Goal: Task Accomplishment & Management: Complete application form

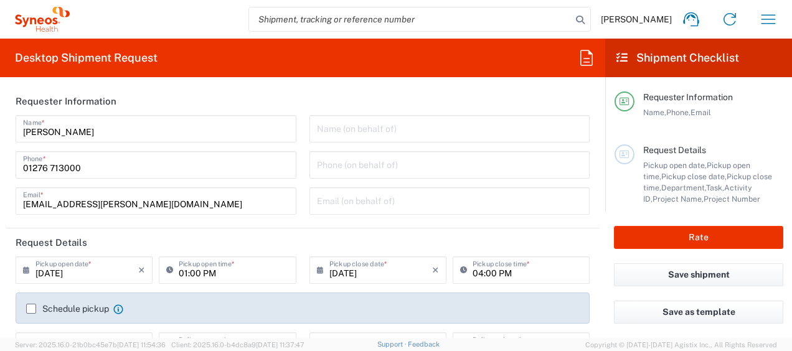
type input "[GEOGRAPHIC_DATA]"
type input "3221"
type input "[GEOGRAPHIC_DATA]"
type input "Syneos Health UK Limited"
click at [771, 17] on icon "button" at bounding box center [768, 19] width 20 height 20
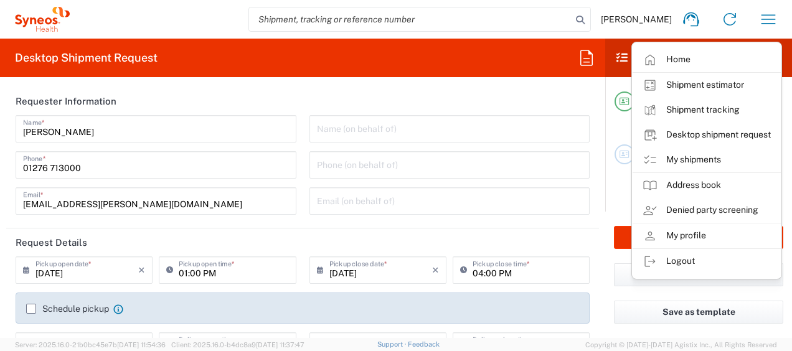
drag, startPoint x: 702, startPoint y: 159, endPoint x: 603, endPoint y: 165, distance: 99.1
click at [702, 159] on link "My shipments" at bounding box center [707, 160] width 148 height 25
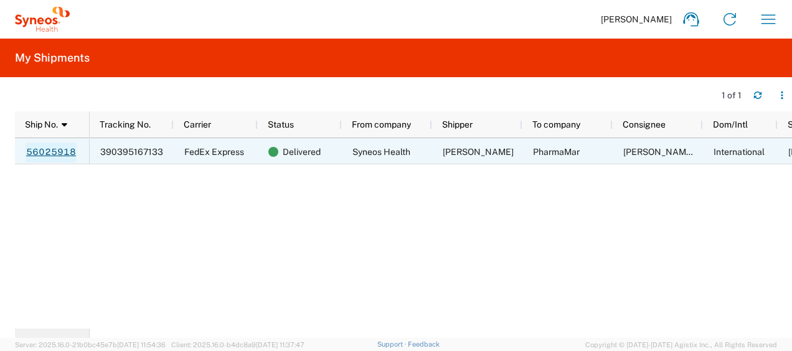
click at [51, 151] on link "56025918" at bounding box center [51, 153] width 51 height 20
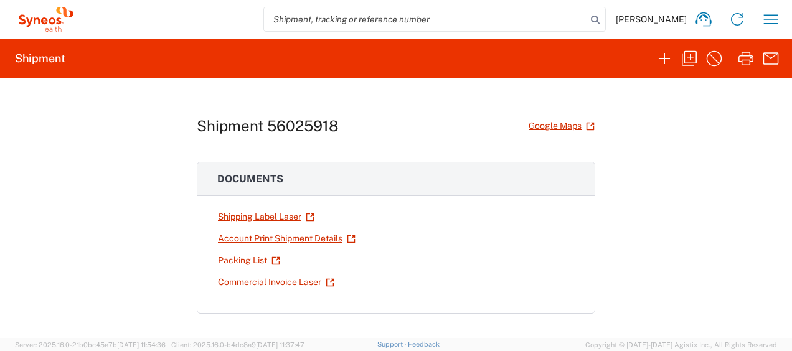
scroll to position [62, 0]
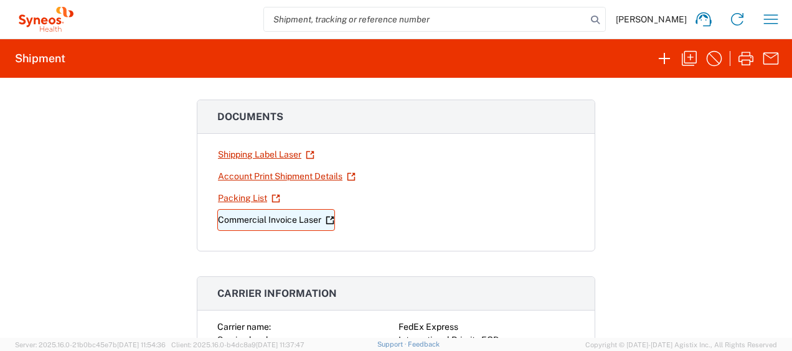
click at [266, 216] on link "Commercial Invoice Laser" at bounding box center [276, 220] width 118 height 22
click at [657, 19] on span "[PERSON_NAME]" at bounding box center [651, 19] width 71 height 11
click at [21, 11] on icon at bounding box center [46, 19] width 62 height 25
click at [38, 20] on icon at bounding box center [37, 20] width 6 height 7
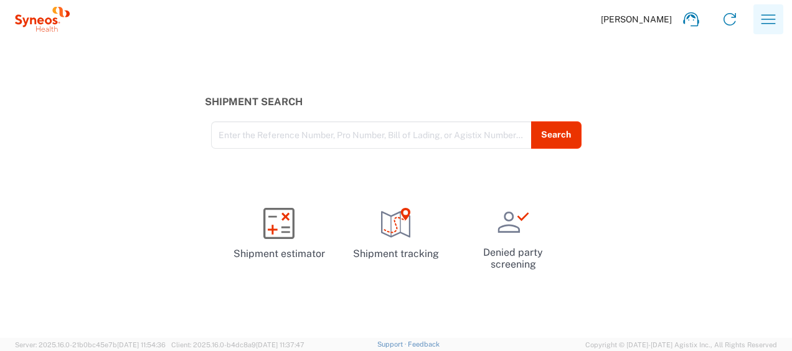
click at [777, 19] on icon "button" at bounding box center [768, 19] width 20 height 20
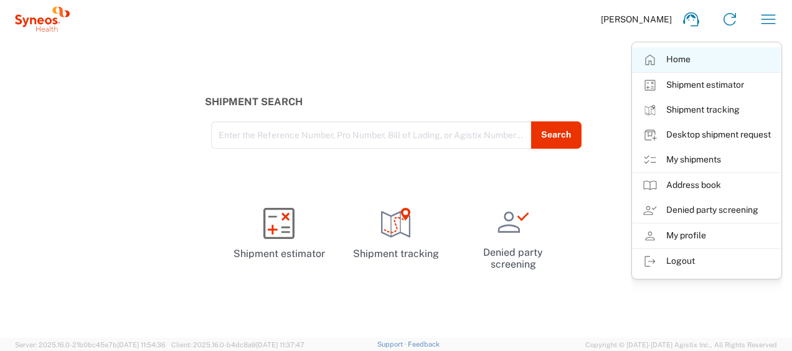
click at [674, 59] on link "Home" at bounding box center [707, 59] width 148 height 25
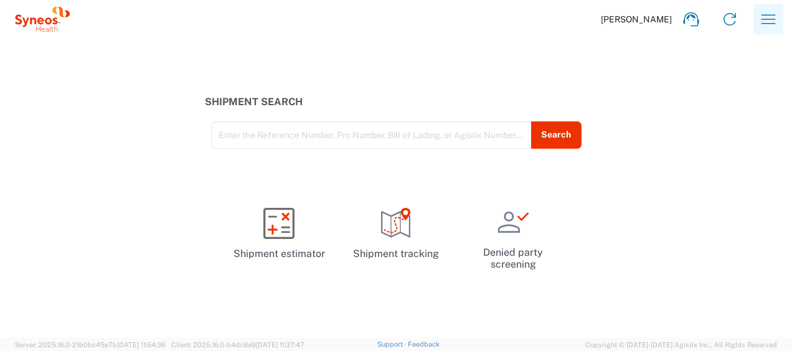
click at [769, 16] on icon "button" at bounding box center [768, 19] width 20 height 20
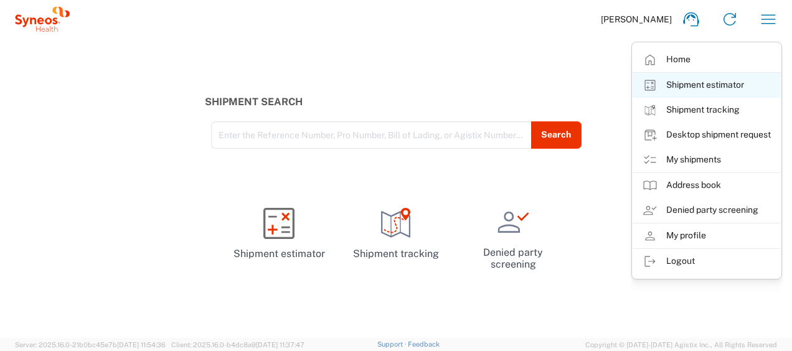
click at [740, 83] on link "Shipment estimator" at bounding box center [707, 85] width 148 height 25
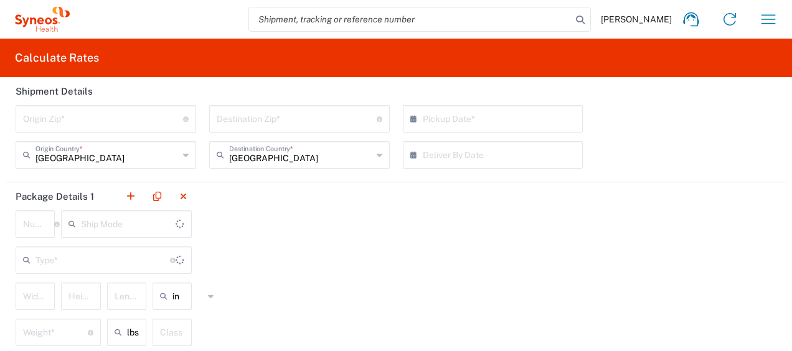
type input "US Dollar"
click at [760, 17] on icon "button" at bounding box center [768, 19] width 20 height 20
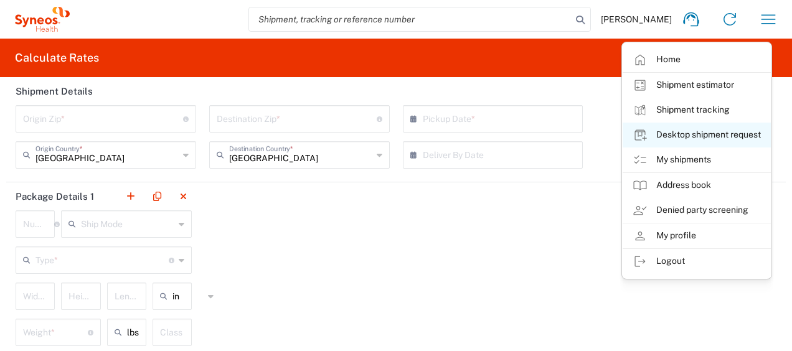
click at [738, 134] on link "Desktop shipment request" at bounding box center [697, 135] width 148 height 25
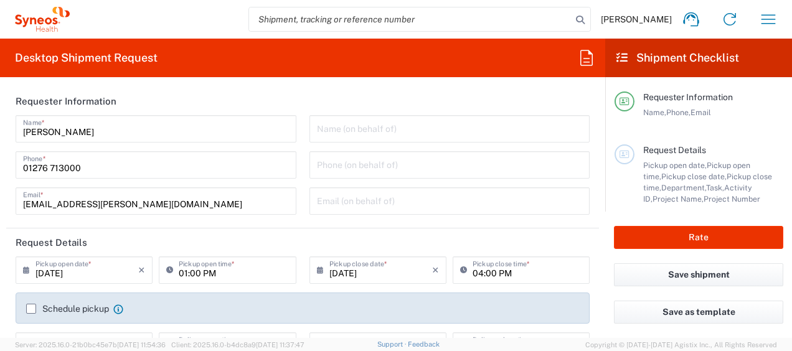
type input "3221"
type input "[GEOGRAPHIC_DATA]"
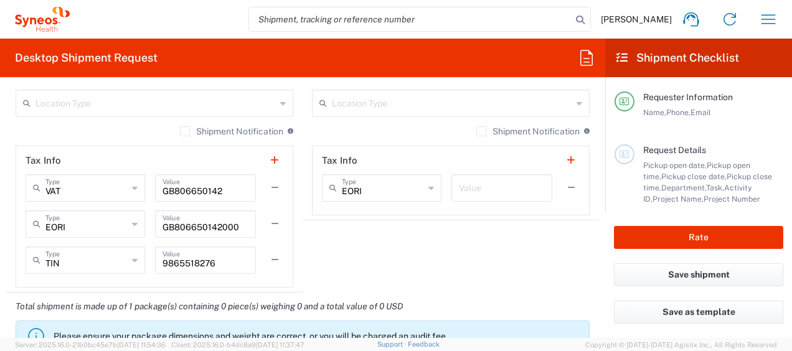
scroll to position [944, 0]
